Goal: Navigation & Orientation: Understand site structure

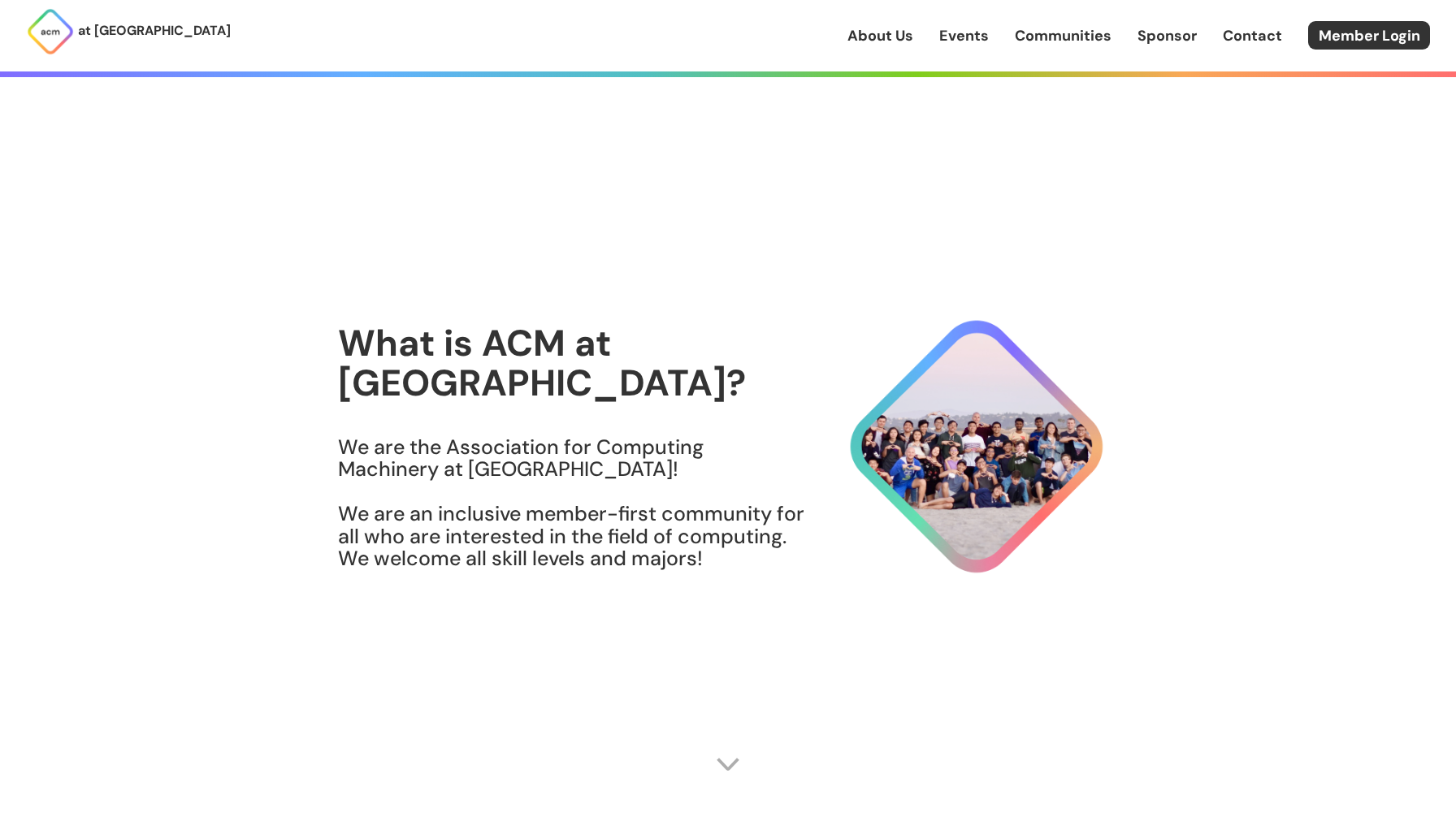
click at [878, 31] on link "About Us" at bounding box center [880, 35] width 66 height 21
click at [963, 36] on link "Events" at bounding box center [964, 35] width 50 height 21
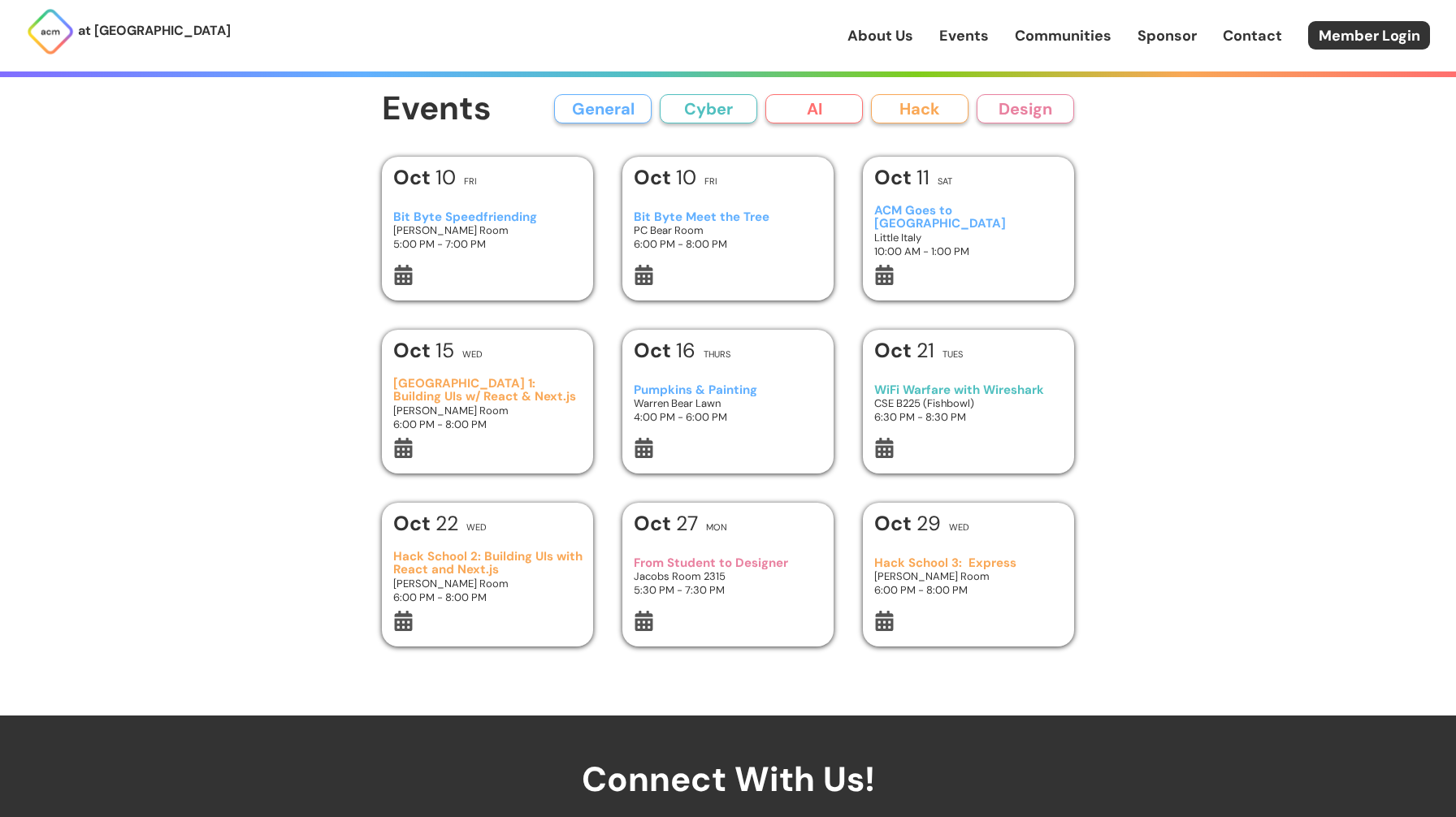
click at [1077, 35] on link "Communities" at bounding box center [1062, 35] width 96 height 21
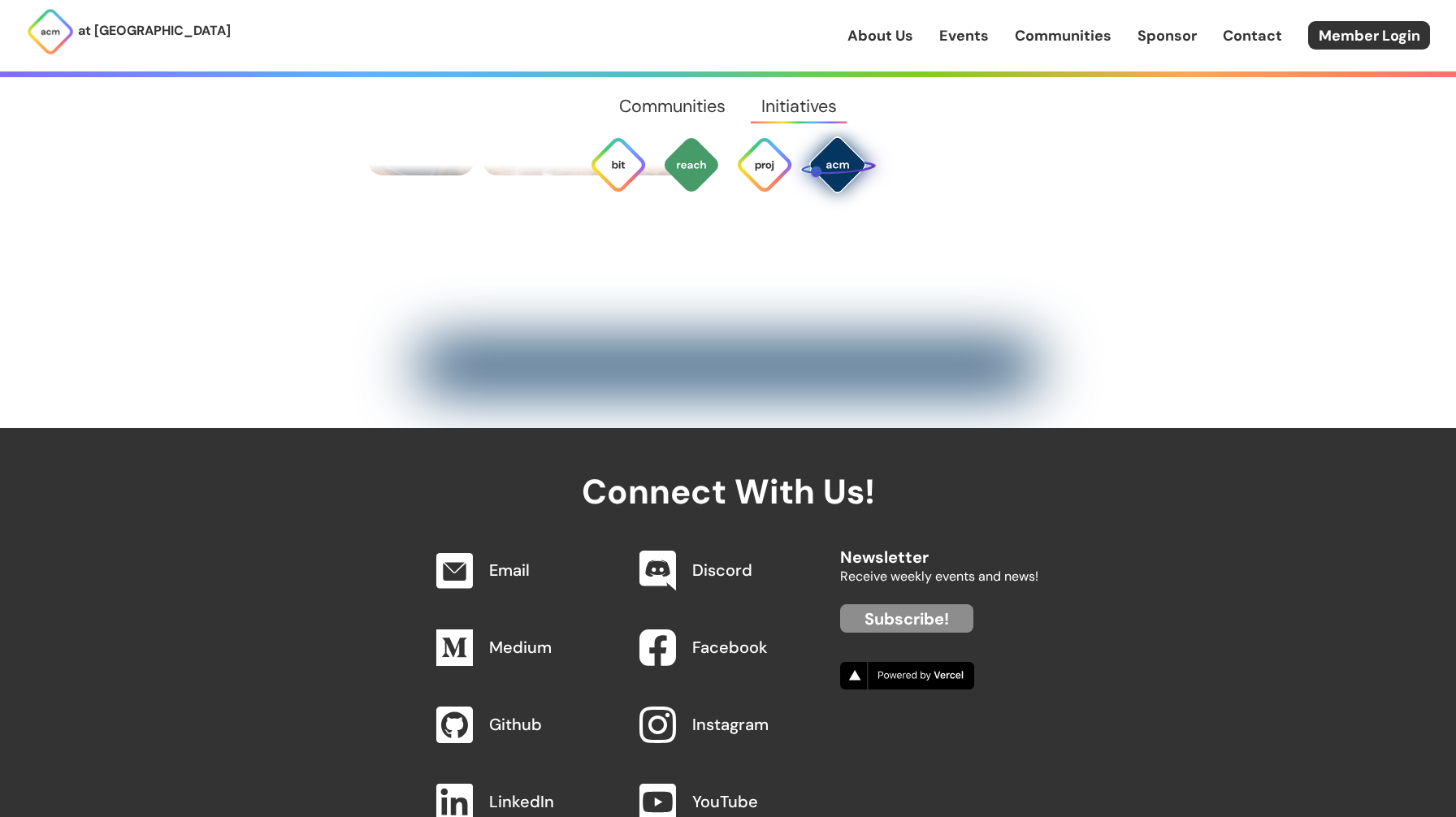
scroll to position [6421, 1]
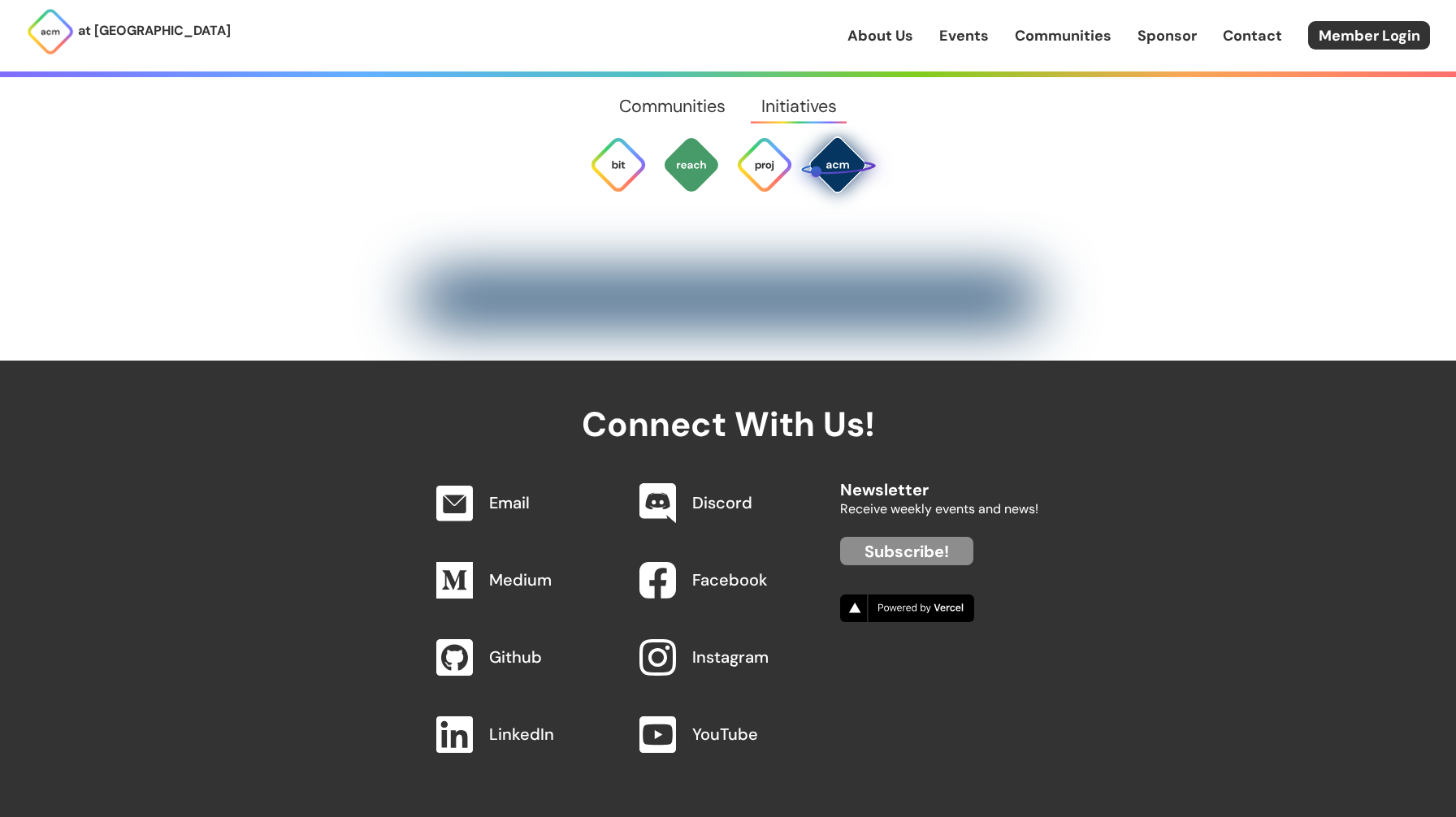
click at [1171, 37] on link "Sponsor" at bounding box center [1167, 35] width 59 height 21
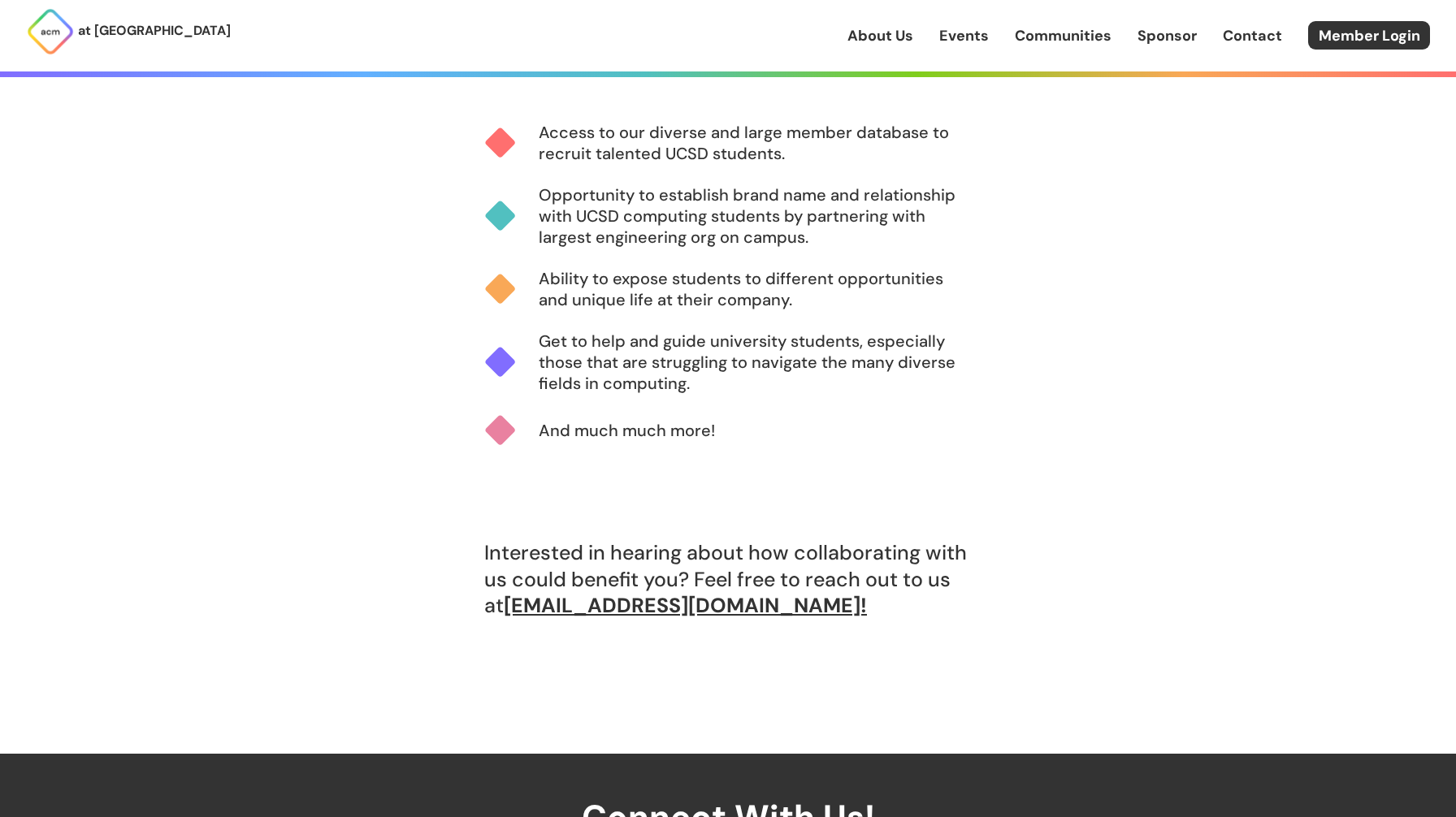
scroll to position [1207, 0]
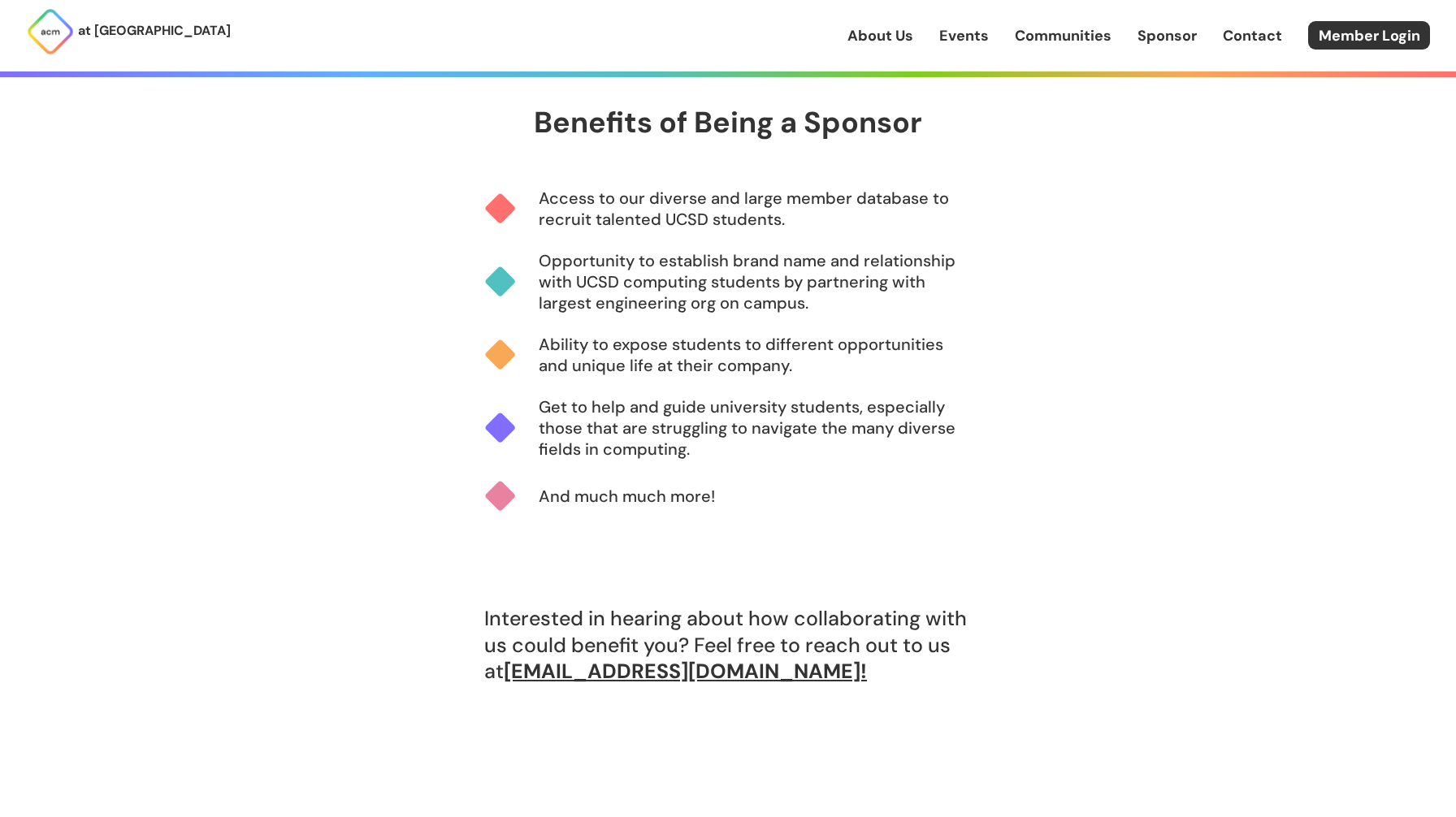
click at [1256, 31] on link "Contact" at bounding box center [1252, 35] width 59 height 21
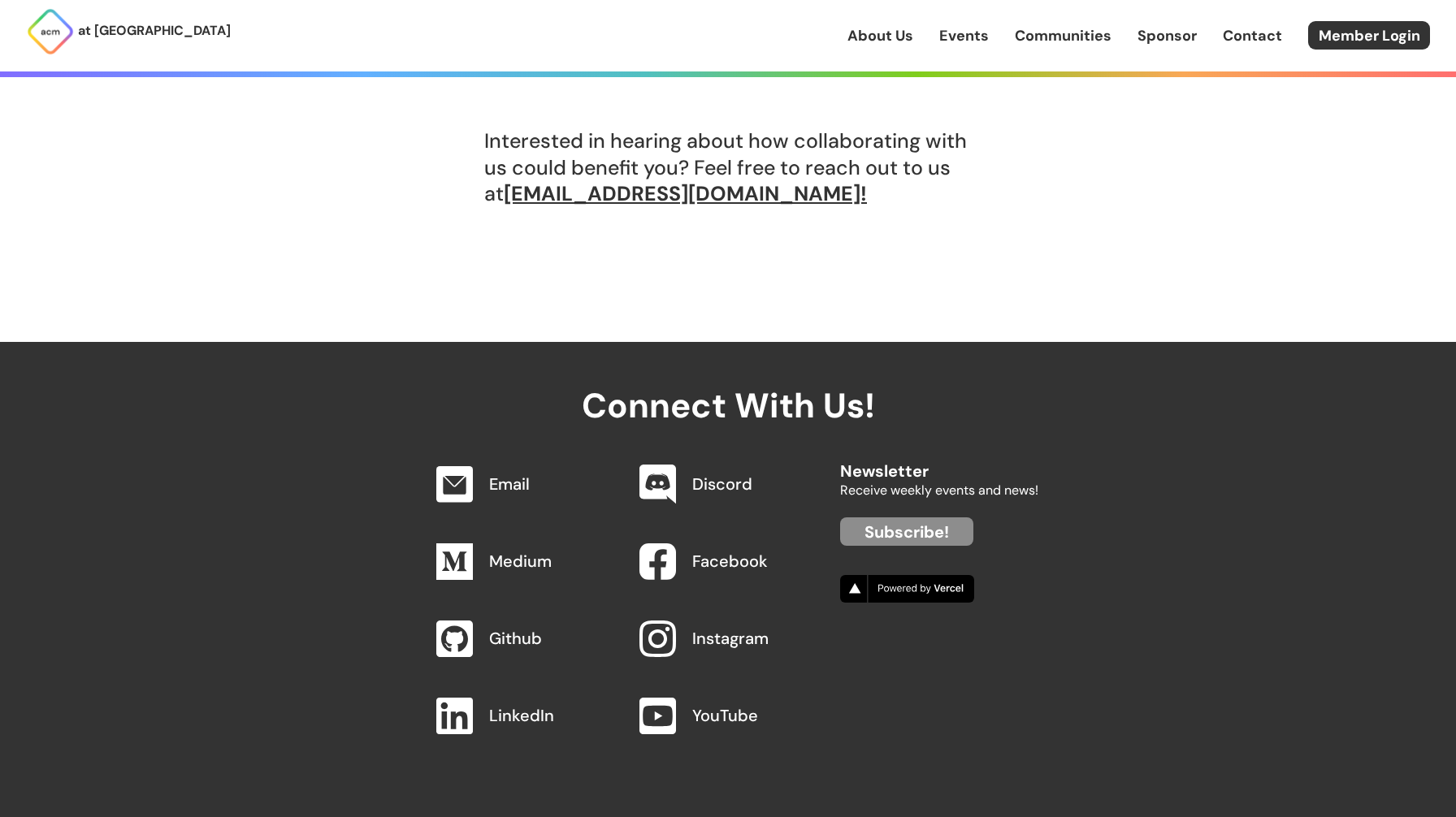
scroll to position [1563, 0]
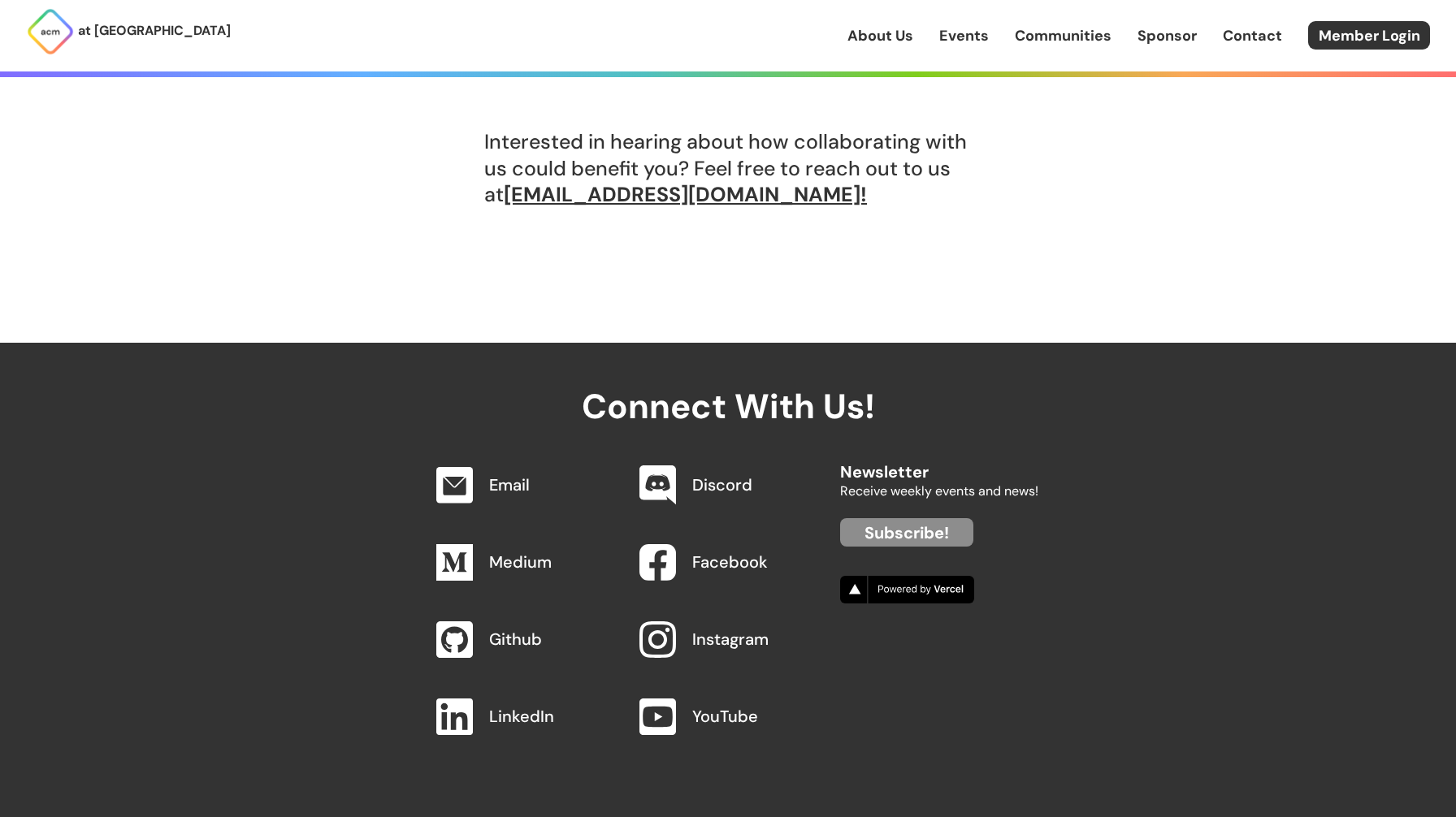
click at [1156, 40] on link "Sponsor" at bounding box center [1167, 35] width 59 height 21
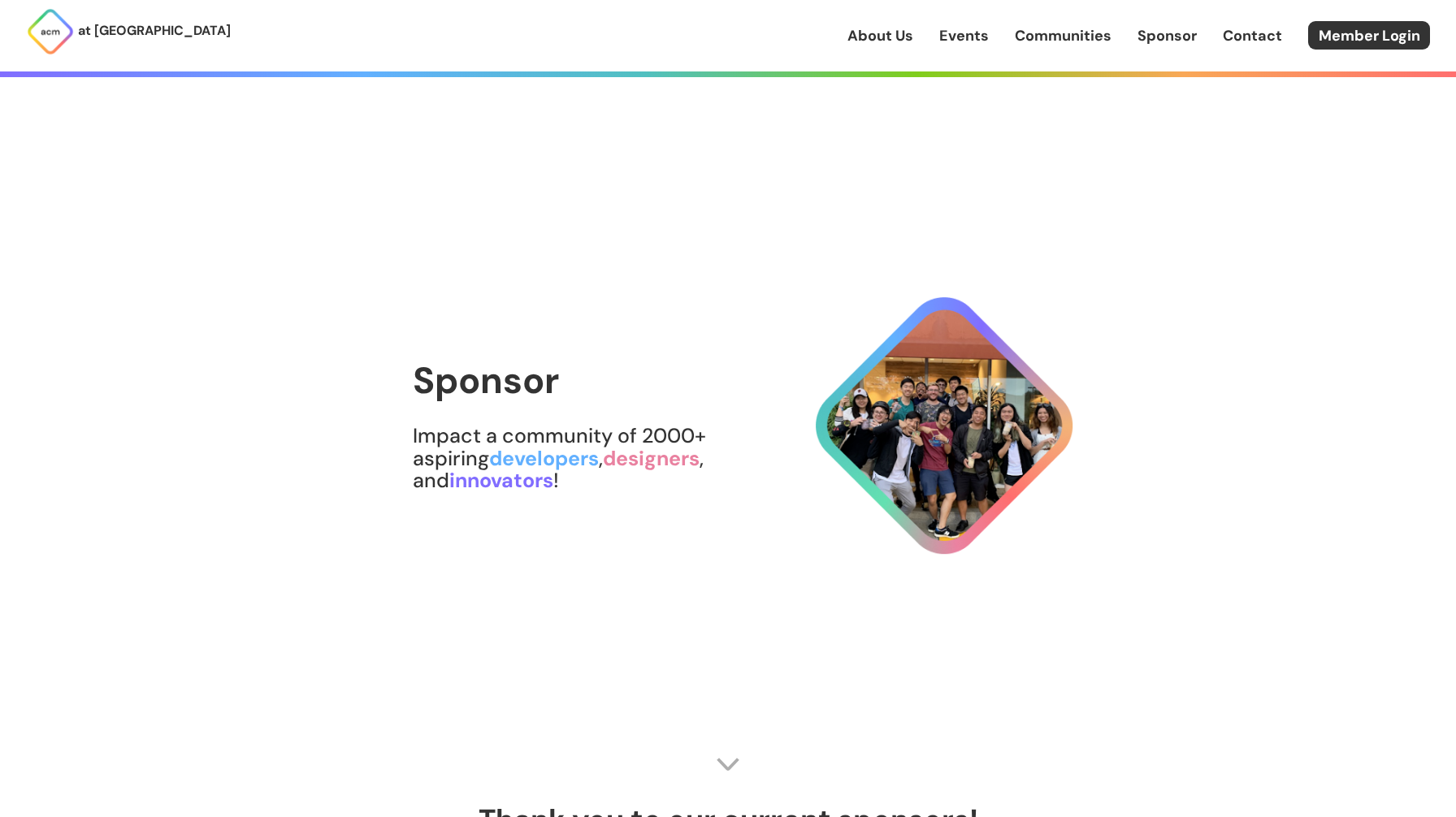
click at [1059, 44] on link "Communities" at bounding box center [1062, 35] width 96 height 21
